Goal: Check status: Check status

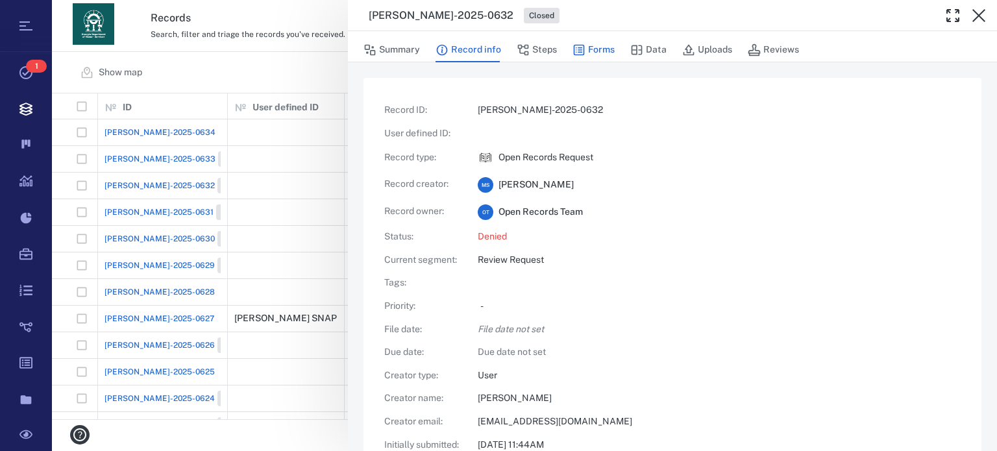
click at [582, 51] on icon "button" at bounding box center [579, 50] width 11 height 11
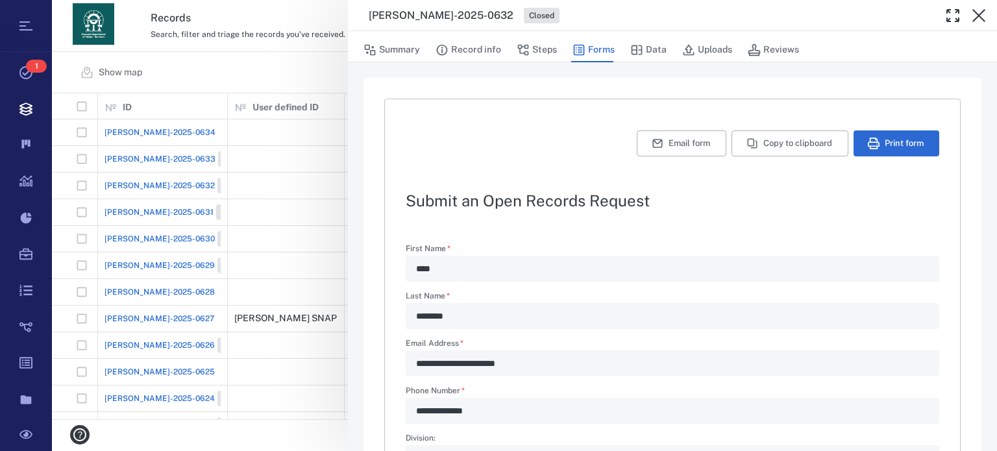
type textarea "*"
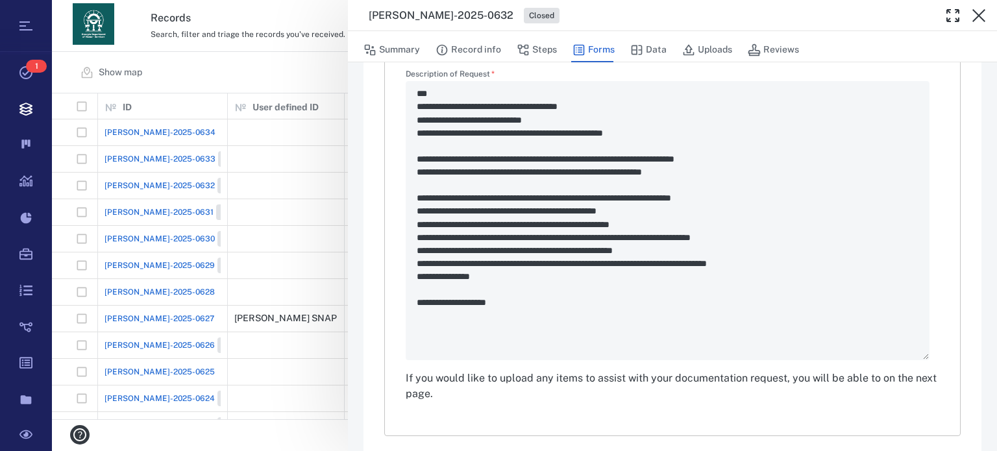
scroll to position [630, 0]
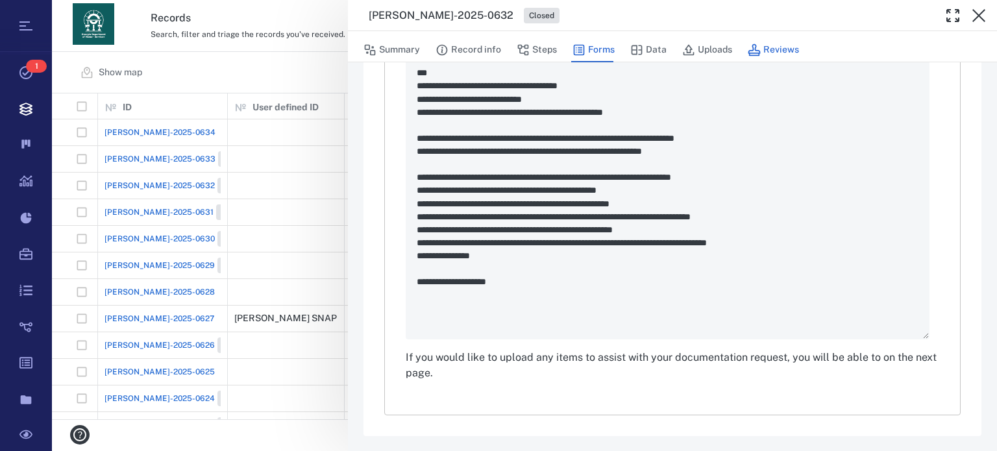
click at [785, 51] on button "Reviews" at bounding box center [773, 50] width 51 height 25
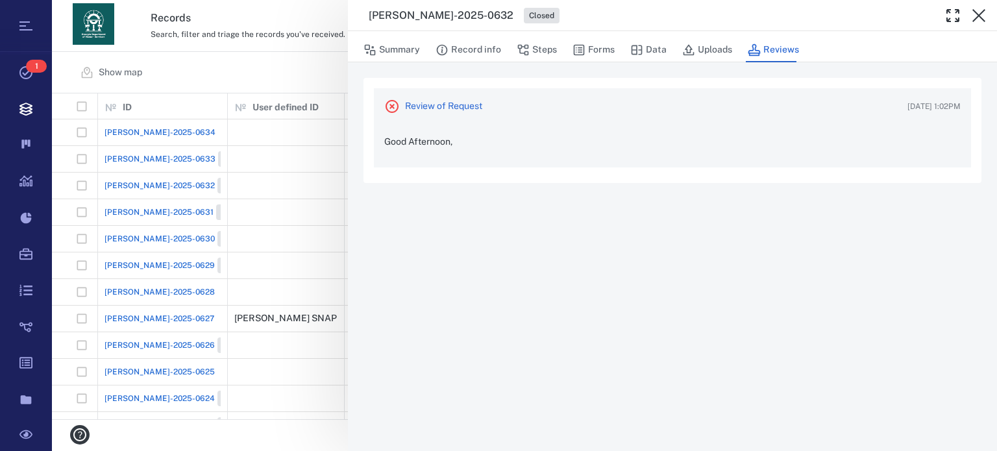
click at [550, 144] on p "Good Afternoon," at bounding box center [672, 146] width 576 height 21
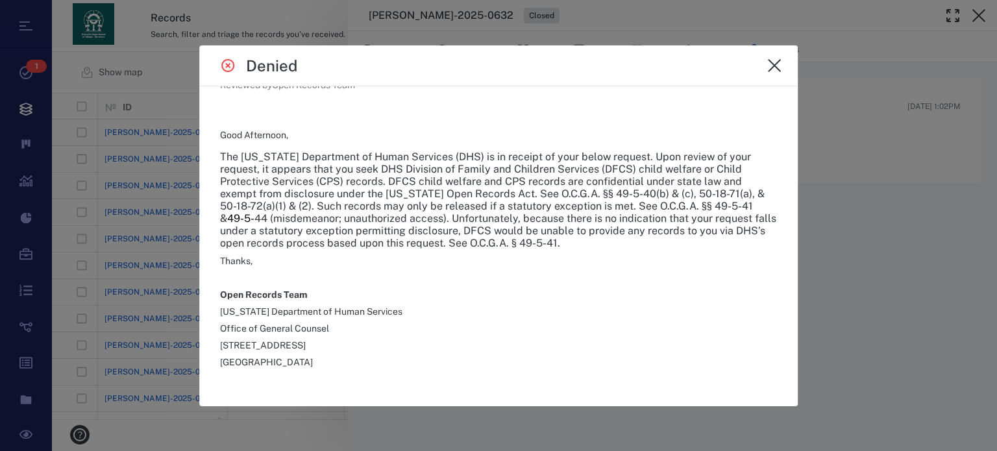
scroll to position [86, 0]
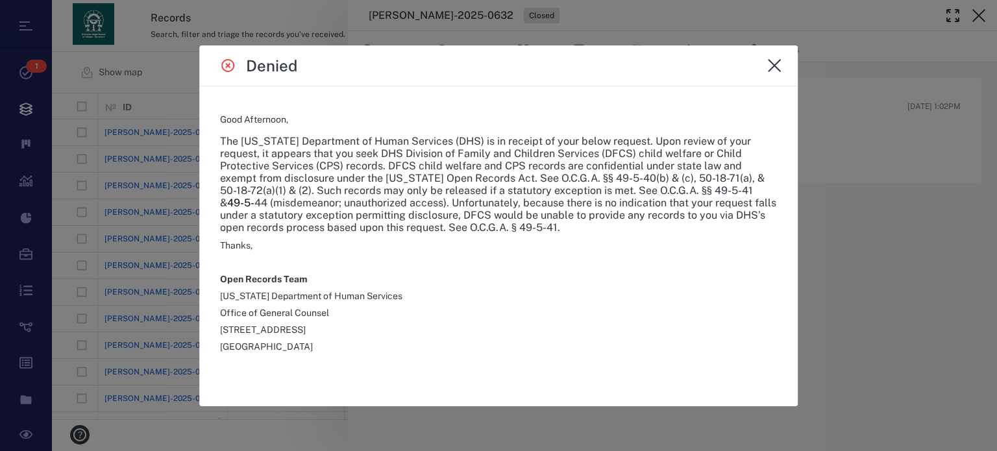
click at [774, 68] on icon "close" at bounding box center [774, 66] width 16 height 16
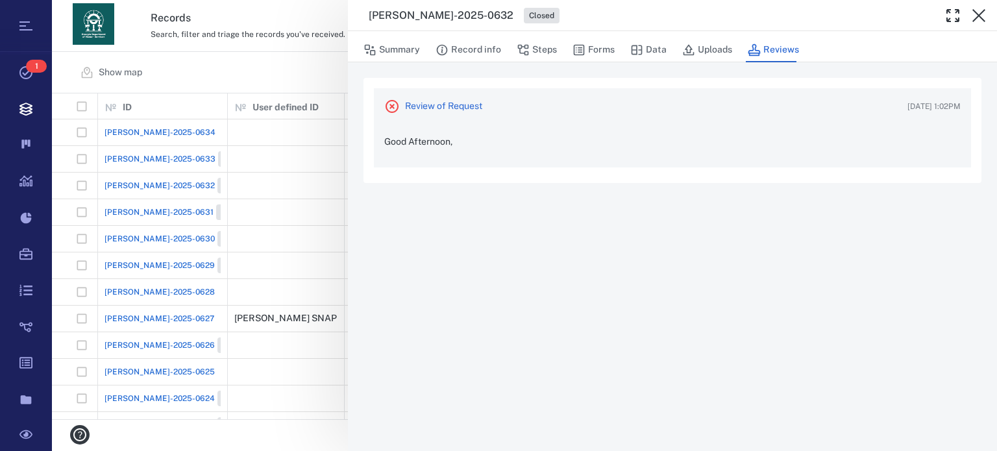
click at [729, 160] on div "Review of Request [DATE] 1:02PM Good Afternoon," at bounding box center [672, 127] width 597 height 79
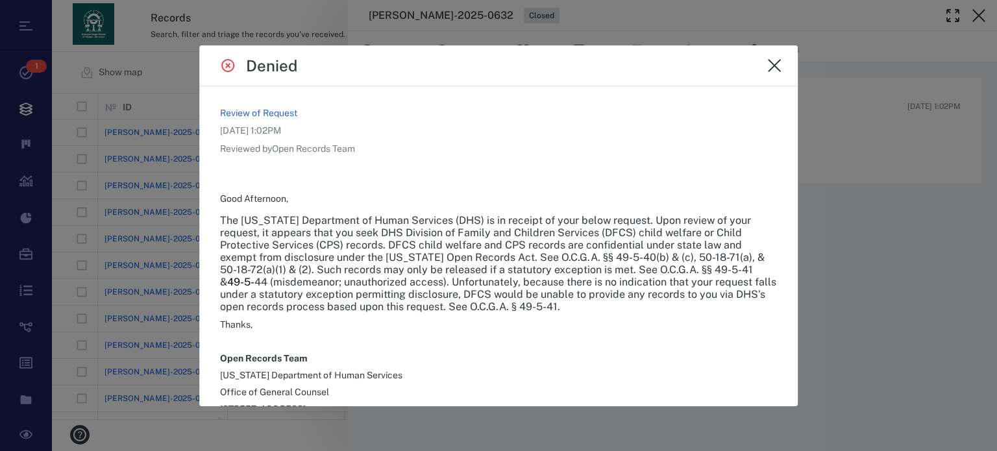
click at [777, 66] on icon "close" at bounding box center [774, 66] width 16 height 16
